Goal: Information Seeking & Learning: Learn about a topic

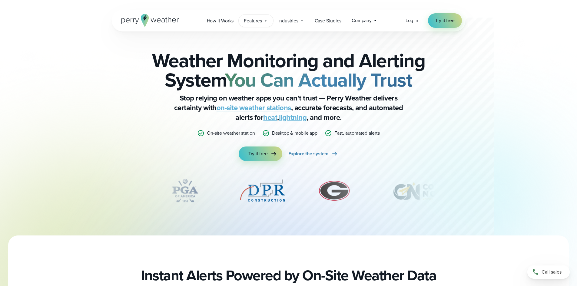
click at [264, 23] on icon at bounding box center [265, 20] width 5 height 5
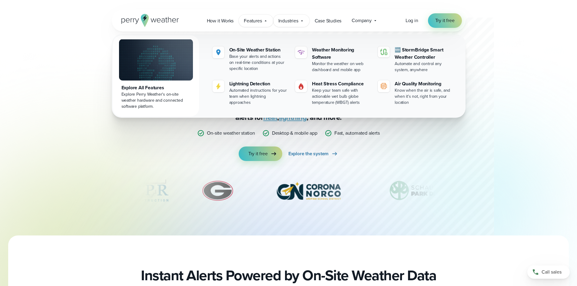
click at [296, 27] on div "Industries Featured Case Study How PGA of America is Prioritizing Golfer Safety…" at bounding box center [291, 21] width 36 height 12
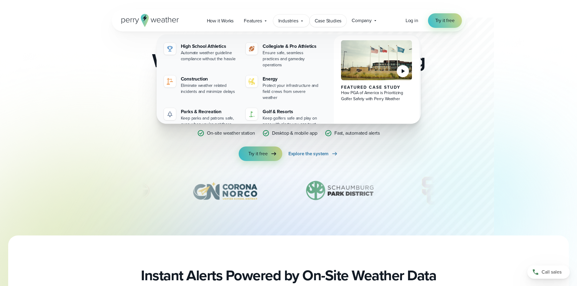
click at [335, 18] on span "Case Studies" at bounding box center [328, 20] width 27 height 7
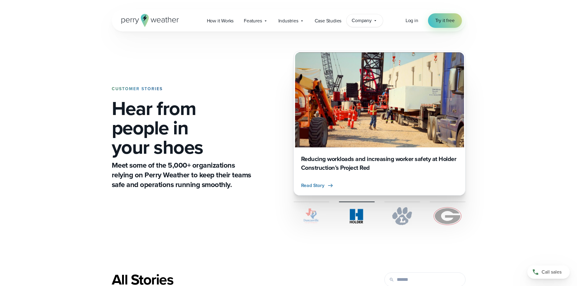
click at [361, 21] on span "Company" at bounding box center [362, 20] width 20 height 7
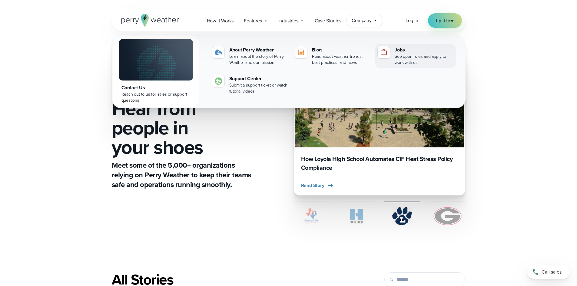
click at [385, 54] on img at bounding box center [383, 52] width 7 height 7
